Goal: Task Accomplishment & Management: Complete application form

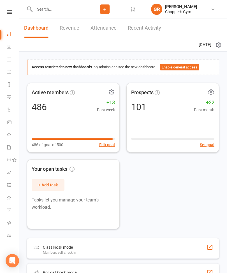
click at [104, 7] on icon at bounding box center [104, 9] width 5 height 5
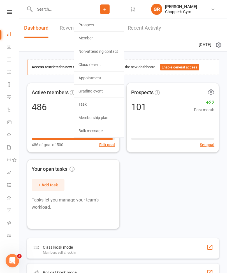
click at [95, 37] on link "Member" at bounding box center [99, 38] width 50 height 13
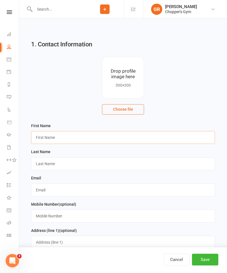
click at [83, 136] on input "text" at bounding box center [123, 137] width 184 height 13
type input "[PERSON_NAME]"
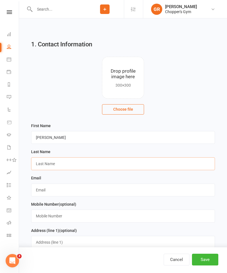
click at [80, 165] on input "text" at bounding box center [123, 164] width 184 height 13
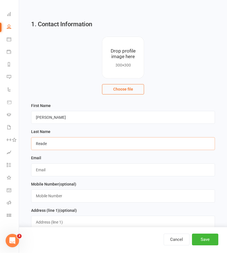
type input "Reade"
click at [90, 184] on input "text" at bounding box center [123, 190] width 184 height 13
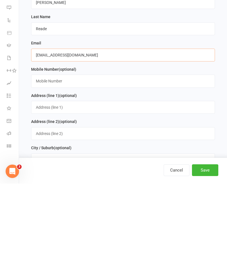
scroll to position [46, 0]
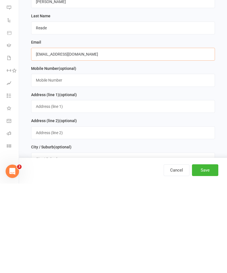
type input "[EMAIL_ADDRESS][DOMAIN_NAME]"
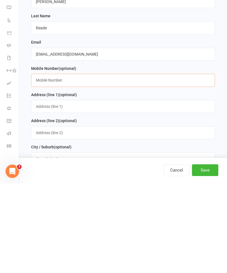
click at [123, 163] on input "text" at bounding box center [123, 169] width 184 height 13
type input "0415840213"
click at [209, 254] on button "Save" at bounding box center [205, 260] width 26 height 12
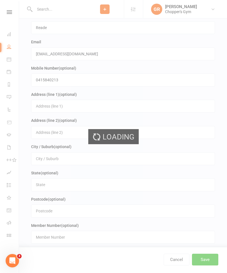
scroll to position [0, 0]
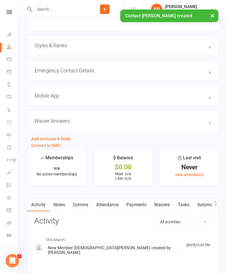
scroll to position [408, 0]
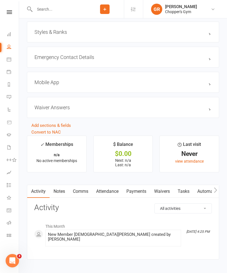
click at [163, 192] on link "Waivers" at bounding box center [162, 191] width 24 height 13
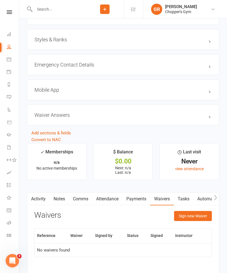
scroll to position [419, 0]
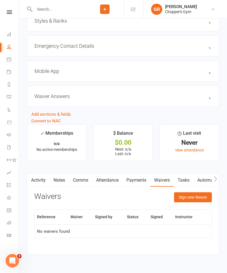
click at [195, 200] on button "Sign new Waiver" at bounding box center [193, 198] width 38 height 10
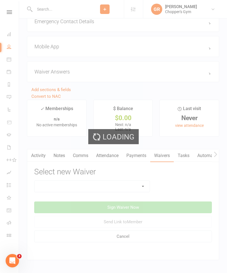
scroll to position [449, 0]
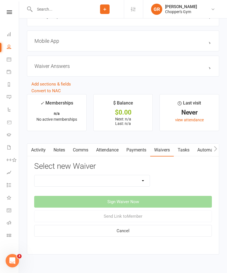
click at [142, 184] on select "12mth Up Front Membership Agreement Chopper's Gym Liability Waiver Chopper's Gy…" at bounding box center [91, 180] width 115 height 11
select select "13474"
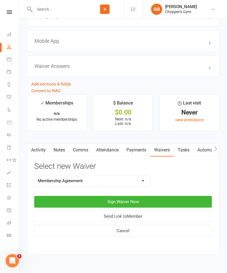
click at [147, 205] on button "Sign Waiver Now" at bounding box center [122, 202] width 177 height 12
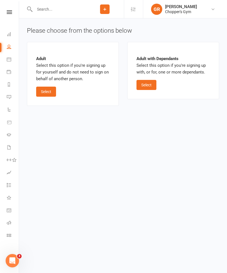
click at [54, 90] on button "Select" at bounding box center [46, 92] width 20 height 10
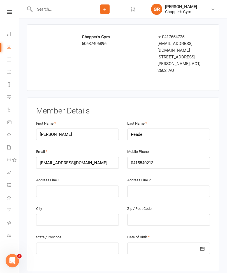
scroll to position [32, 0]
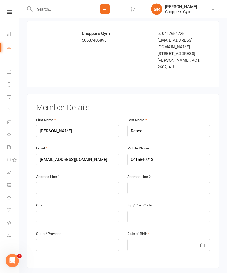
click at [170, 240] on div at bounding box center [168, 246] width 83 height 12
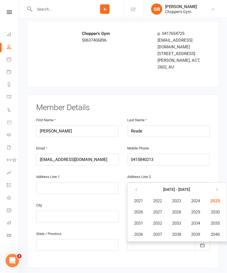
scroll to position [32, 0]
click at [136, 188] on icon "button" at bounding box center [135, 190] width 4 height 4
click at [138, 185] on button "button" at bounding box center [135, 190] width 12 height 10
click at [199, 218] on button "1994" at bounding box center [194, 223] width 18 height 11
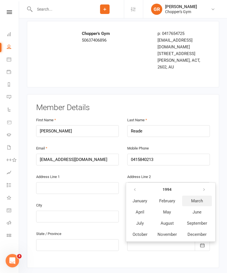
click at [199, 199] on span "March" at bounding box center [197, 201] width 12 height 5
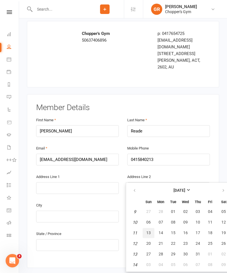
click at [149, 231] on span "13" at bounding box center [148, 233] width 4 height 4
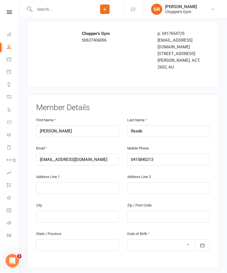
type input "[DATE]"
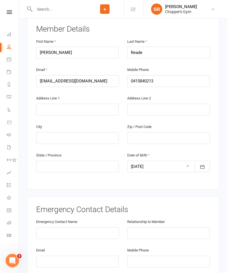
scroll to position [111, 0]
click at [89, 227] on input "text" at bounding box center [77, 233] width 83 height 12
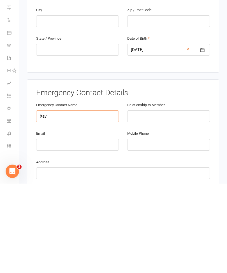
type input "Xav"
click at [168, 200] on input "text" at bounding box center [168, 206] width 83 height 12
type input "Mate"
click at [163, 229] on input "tel" at bounding box center [168, 235] width 83 height 12
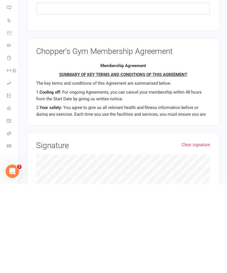
scroll to position [307, 0]
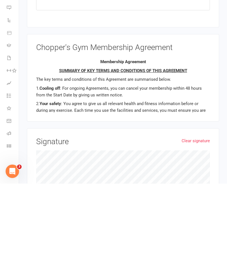
type input "0405077259"
click at [198, 227] on link "Clear signature" at bounding box center [195, 230] width 28 height 7
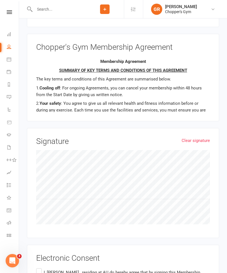
click at [40, 267] on label "I, [PERSON_NAME] , residing at AU do hereby agree that by signing this Membersh…" at bounding box center [122, 276] width 173 height 18
click at [40, 267] on input "I, [PERSON_NAME] , residing at AU do hereby agree that by signing this Membersh…" at bounding box center [38, 267] width 4 height 0
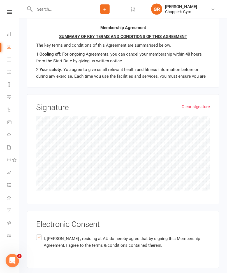
scroll to position [431, 0]
